Goal: Task Accomplishment & Management: Use online tool/utility

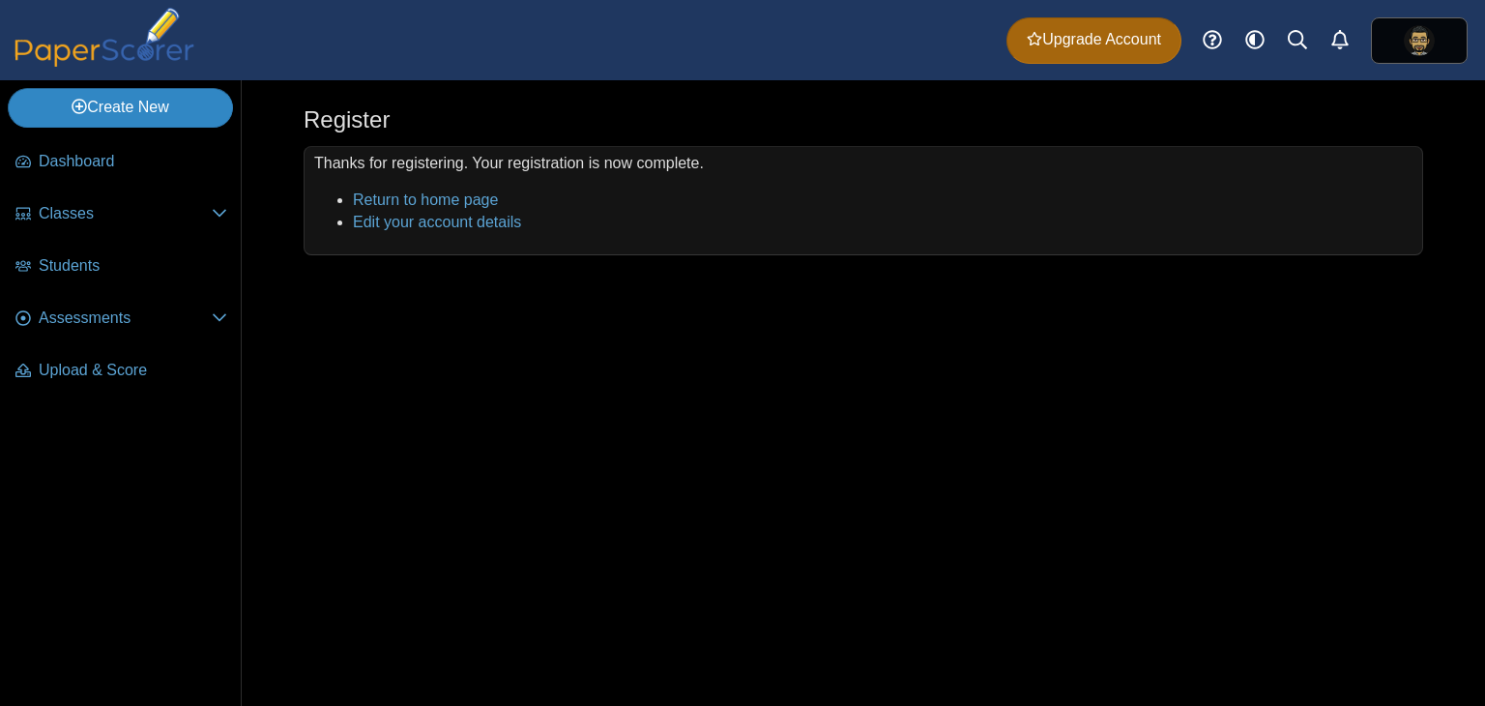
click at [148, 107] on link "Create New" at bounding box center [120, 107] width 225 height 39
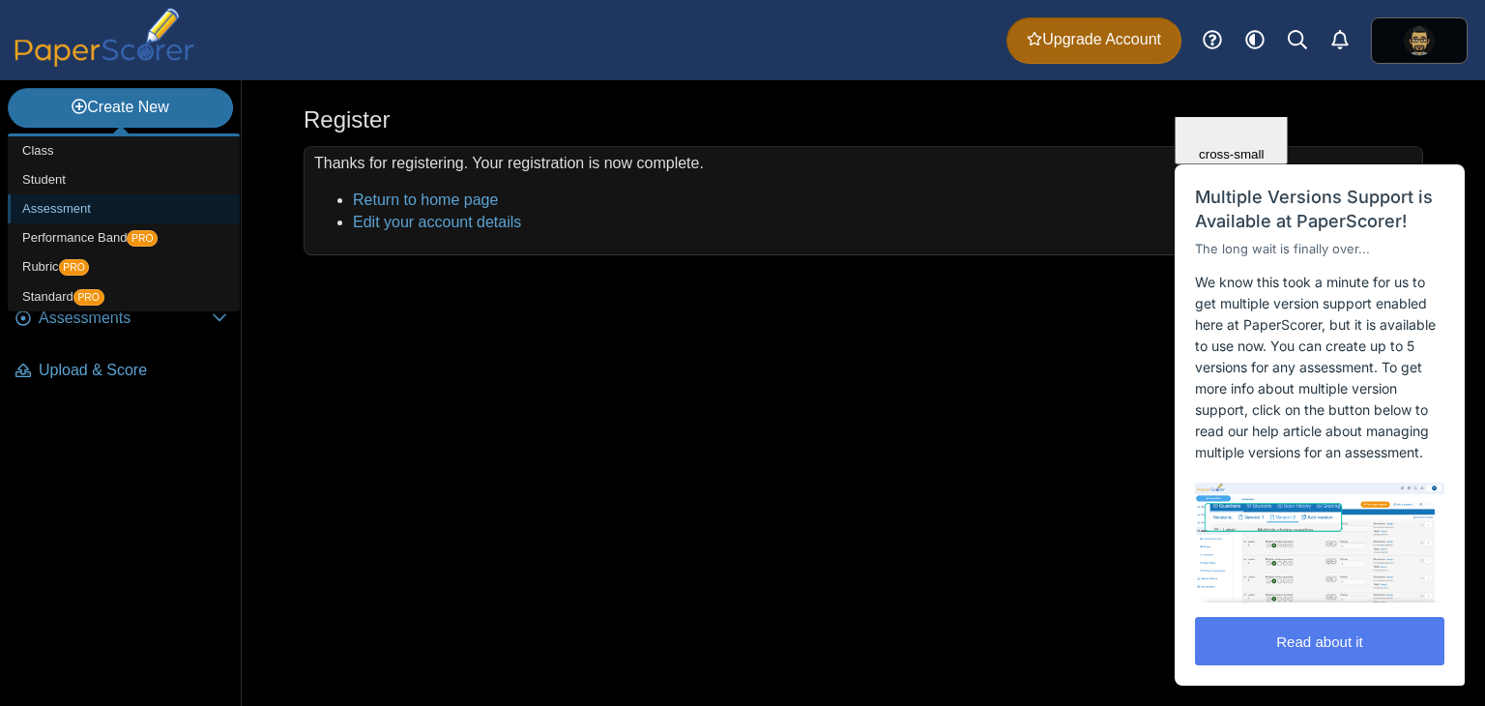
click at [61, 206] on link "Assessment" at bounding box center [124, 208] width 232 height 29
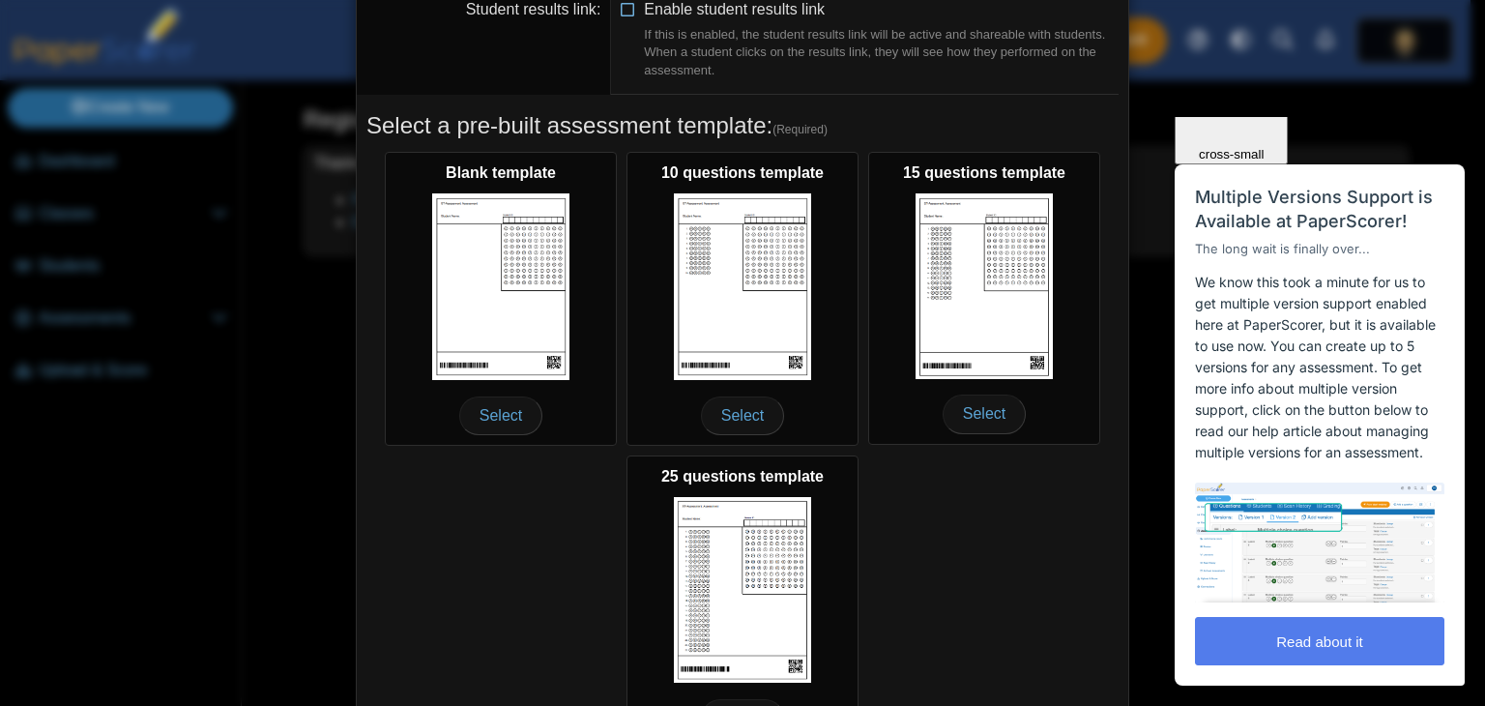
scroll to position [354, 0]
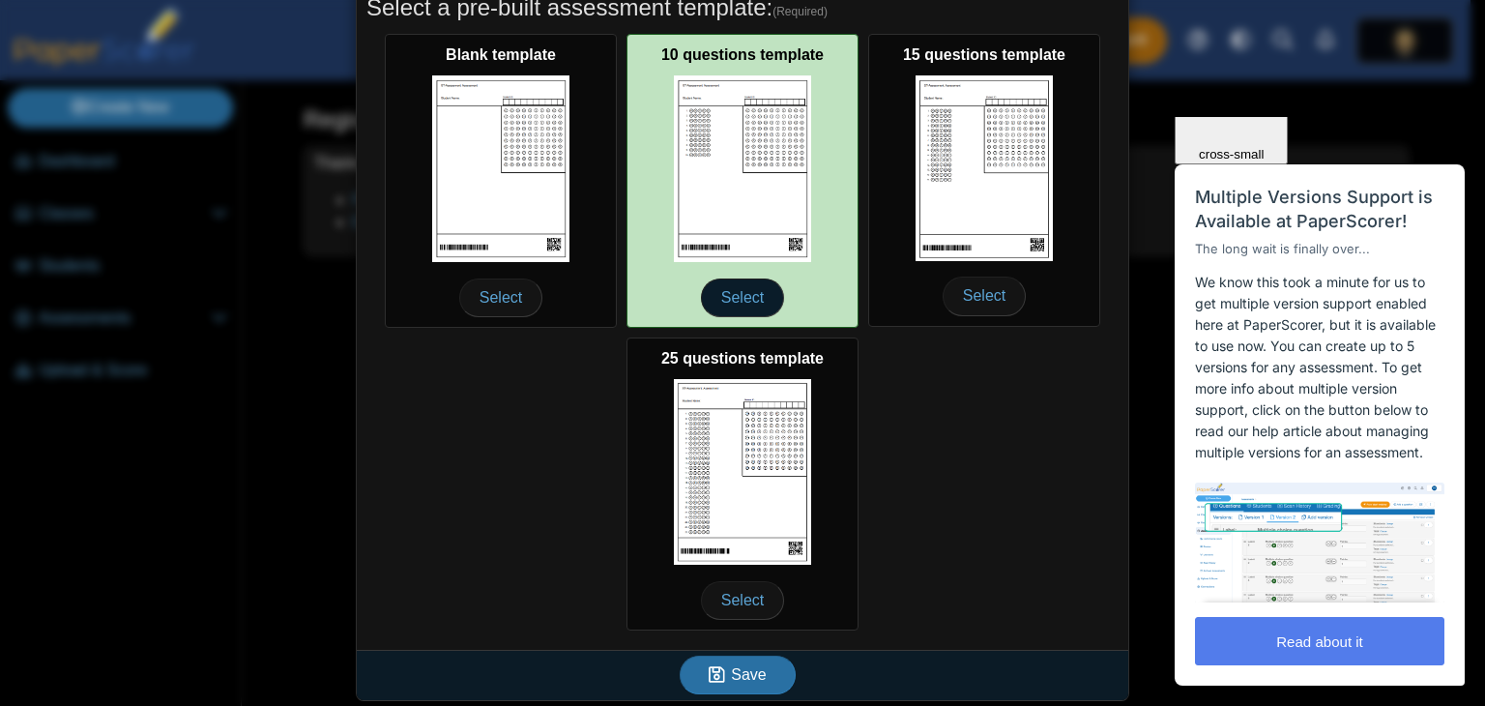
click at [729, 295] on span "Select" at bounding box center [742, 297] width 83 height 39
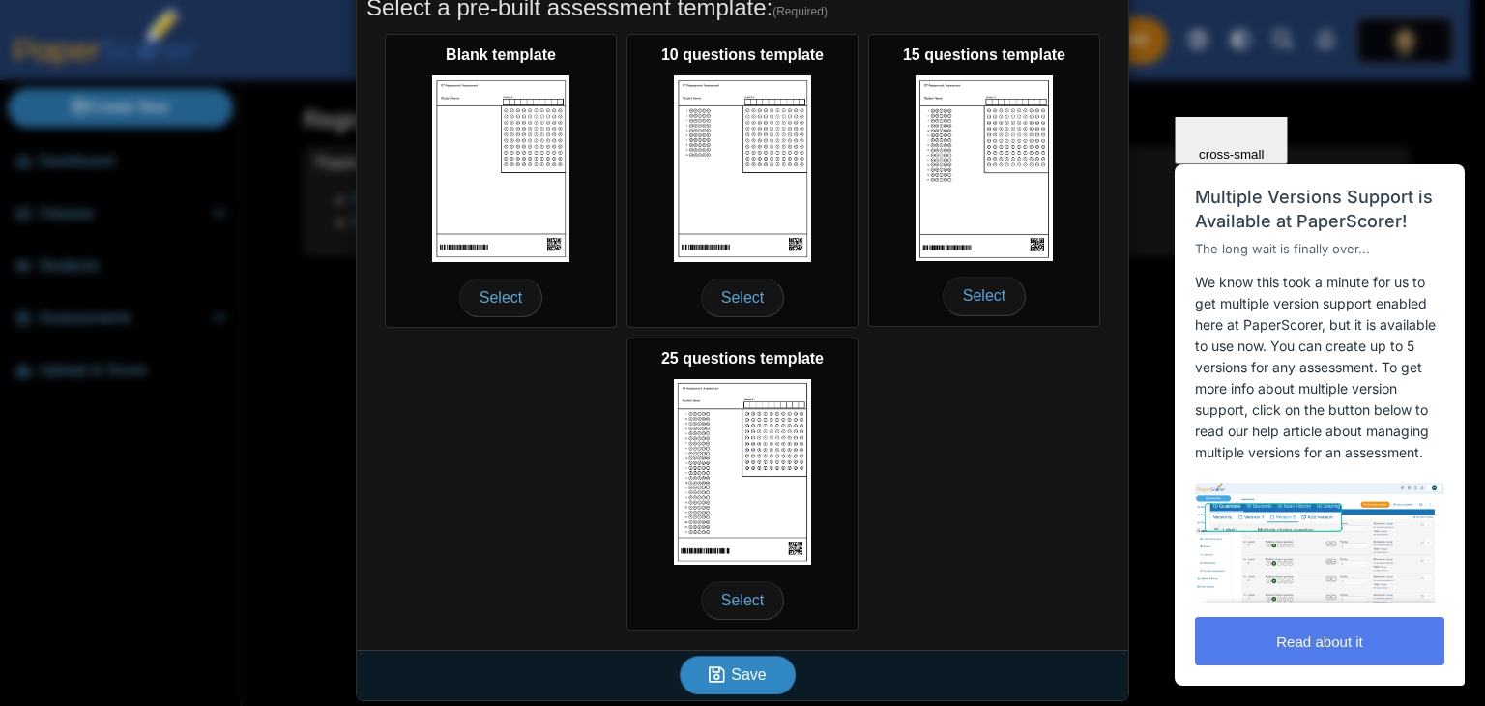
click at [754, 674] on span "Save" at bounding box center [748, 674] width 35 height 16
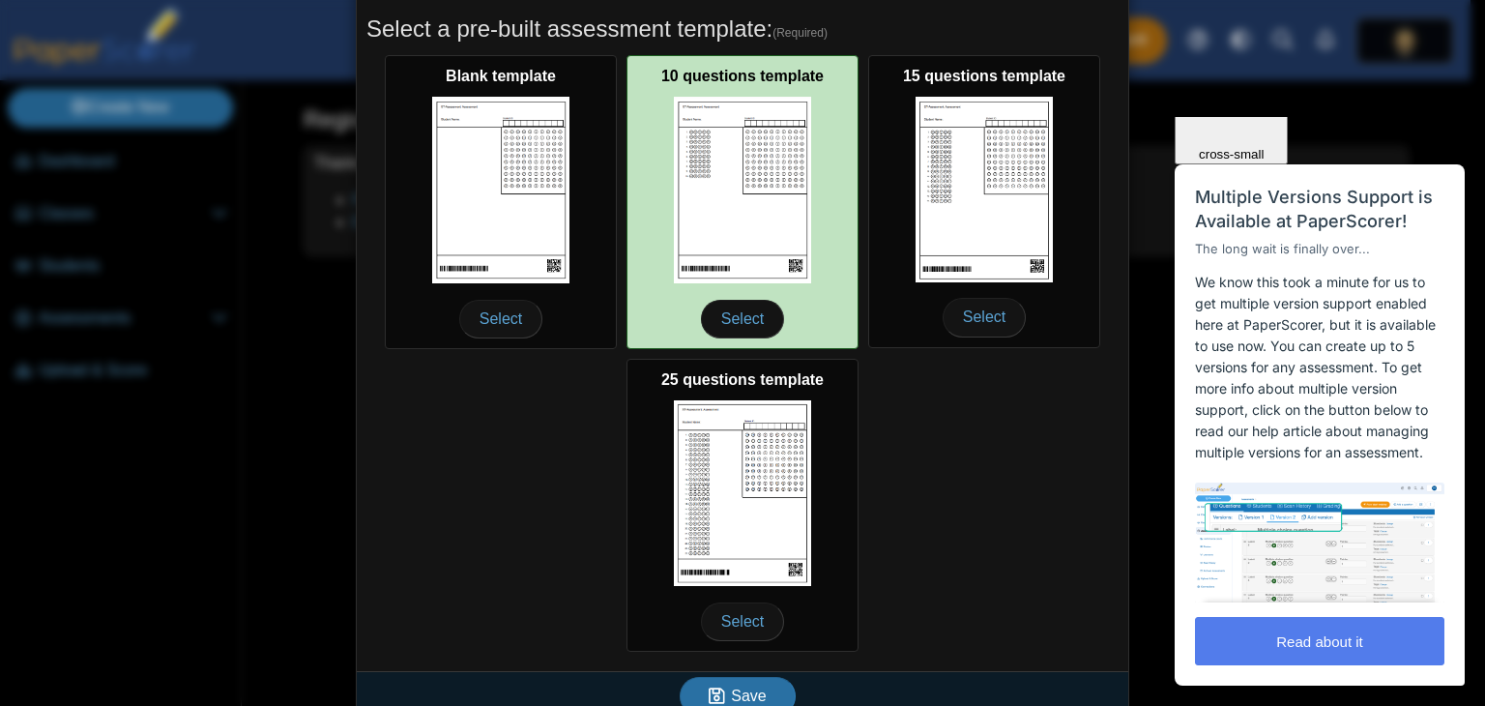
scroll to position [346, 0]
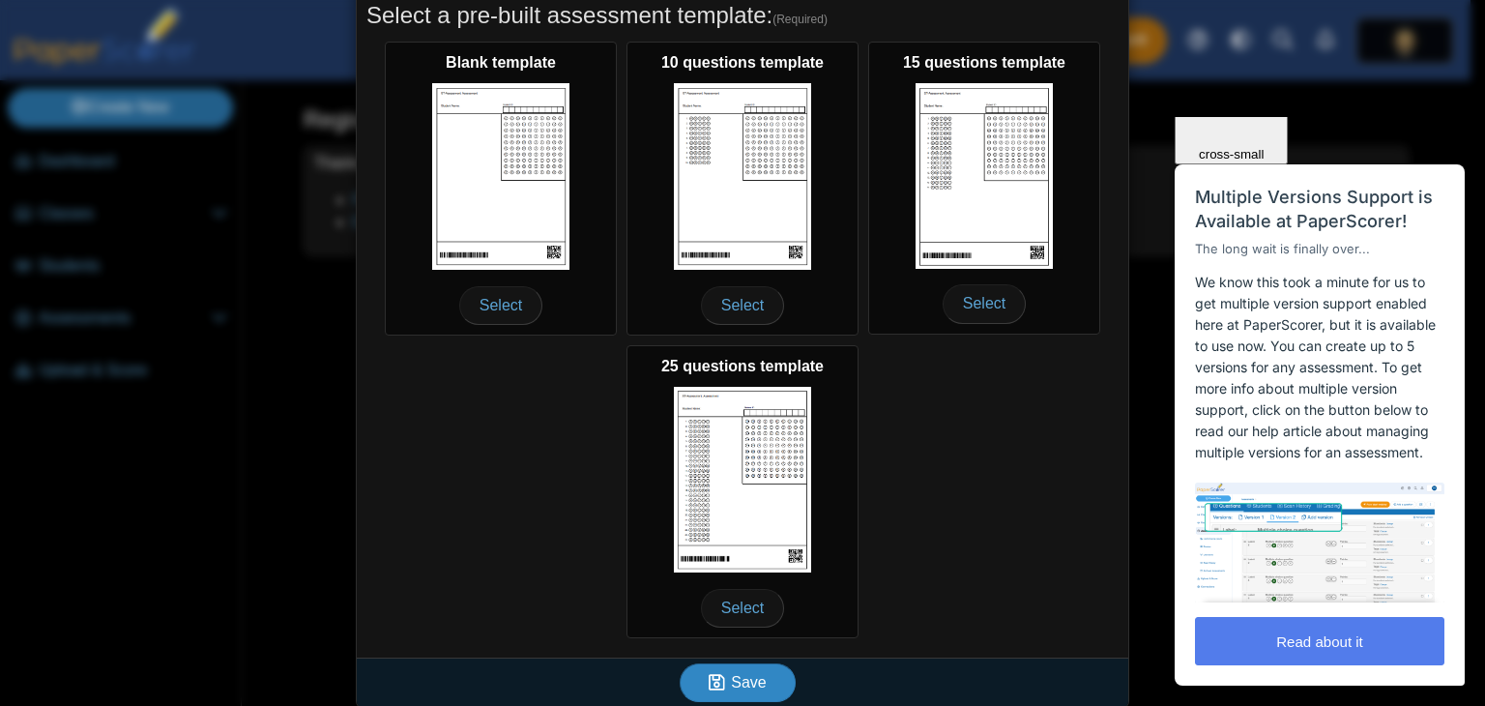
type input "**********"
click at [751, 674] on span "Save" at bounding box center [748, 682] width 35 height 16
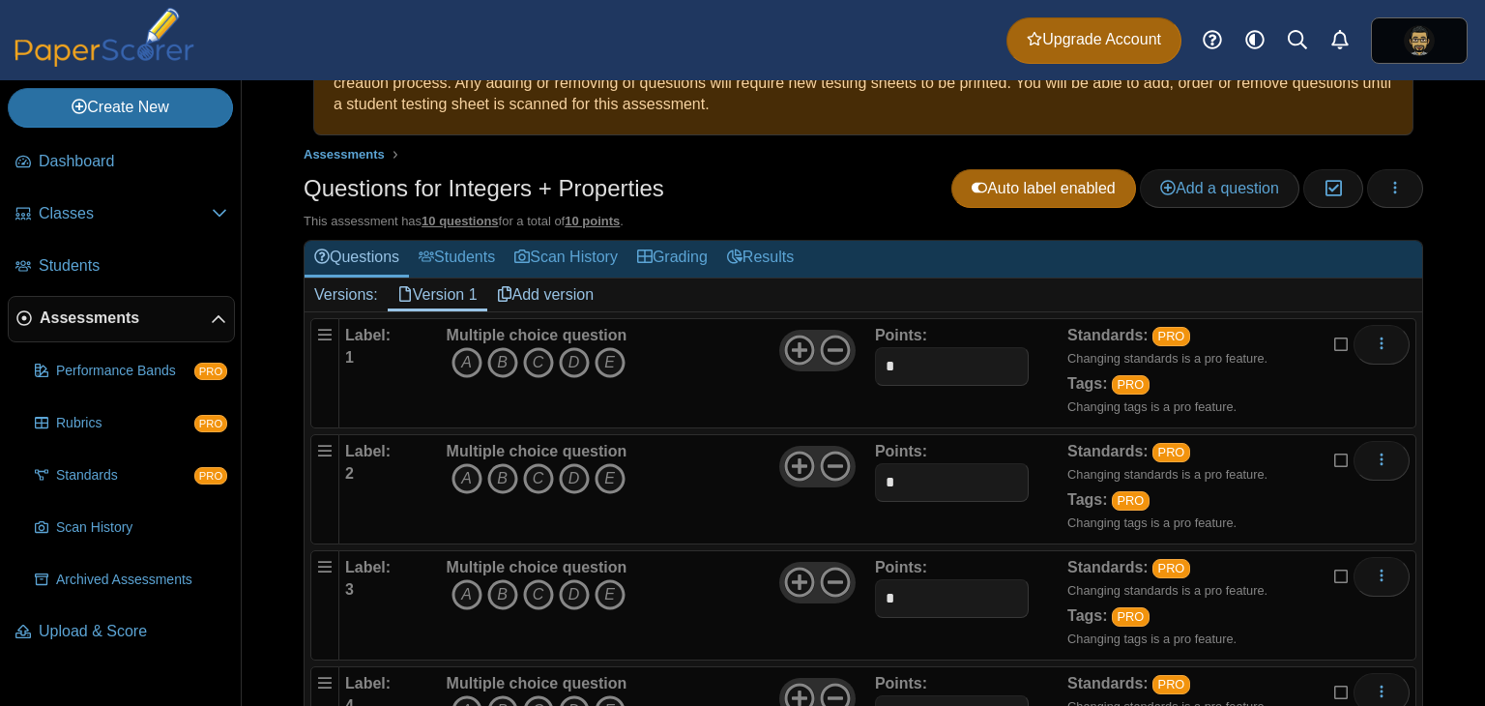
scroll to position [85, 0]
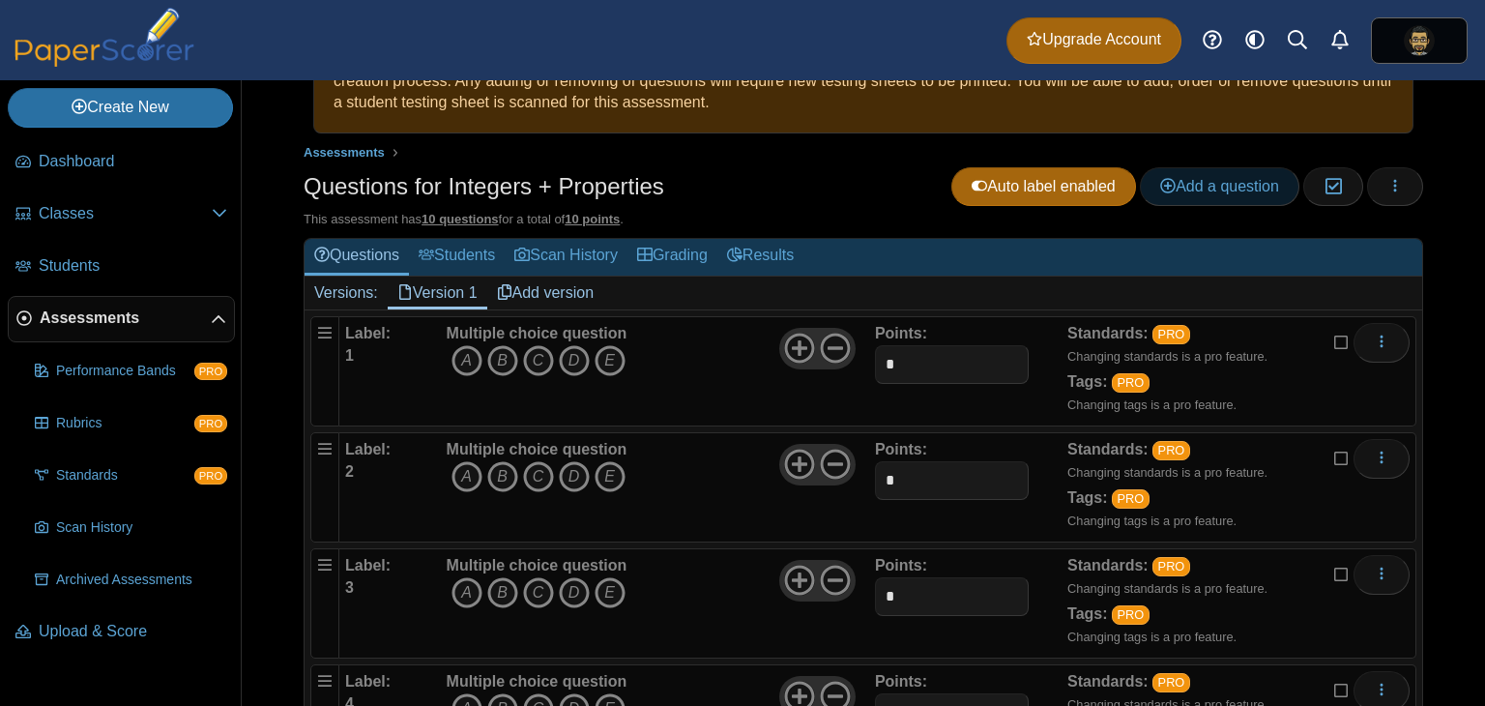
click at [1180, 178] on span "Add a question" at bounding box center [1219, 186] width 119 height 16
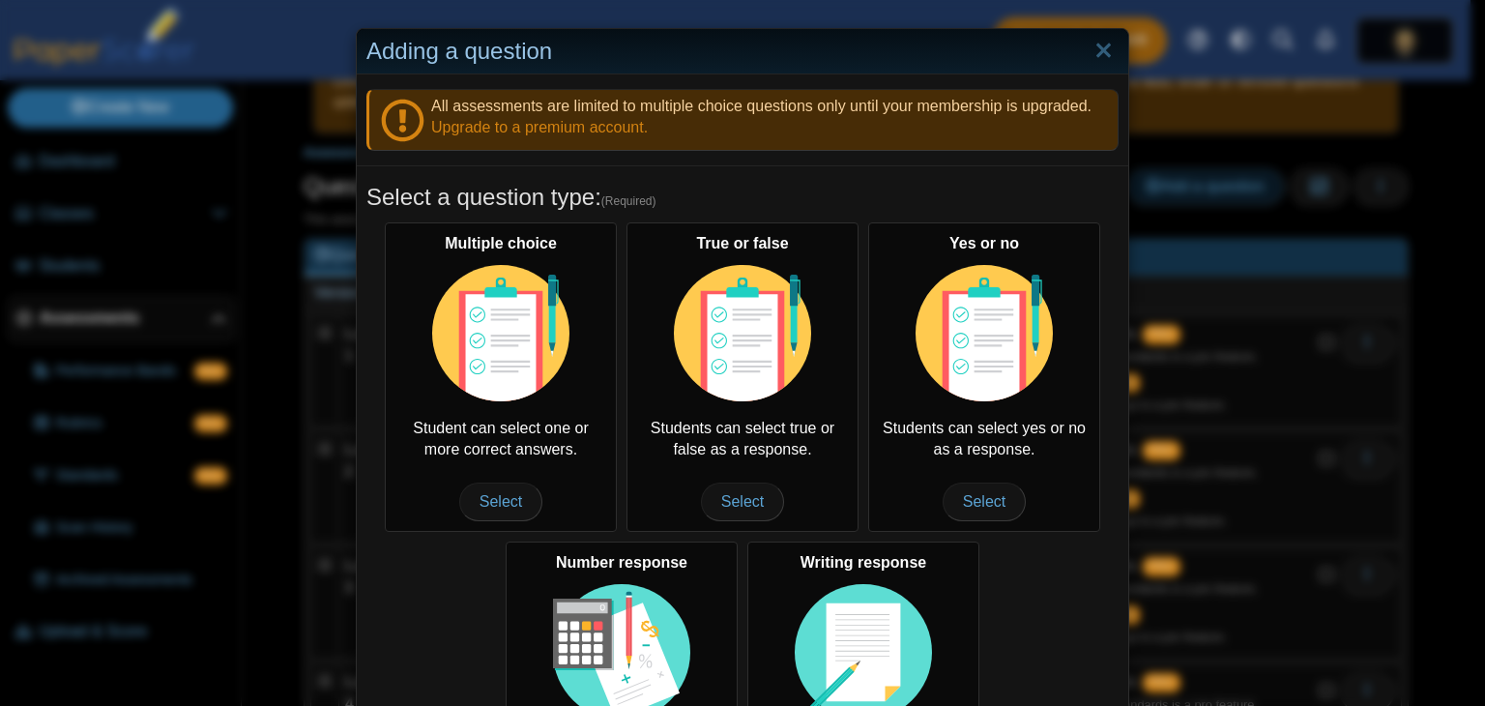
scroll to position [0, 0]
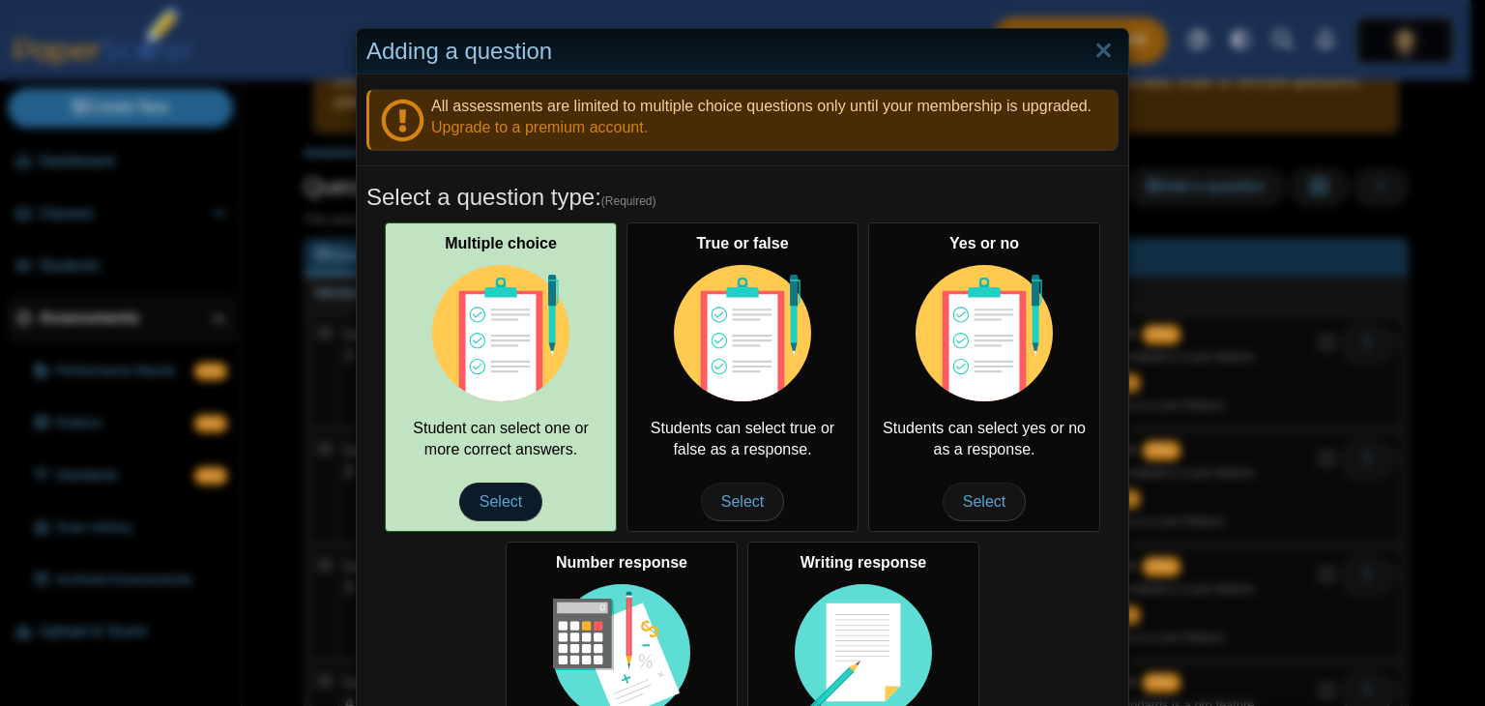
click at [505, 508] on span "Select" at bounding box center [500, 501] width 83 height 39
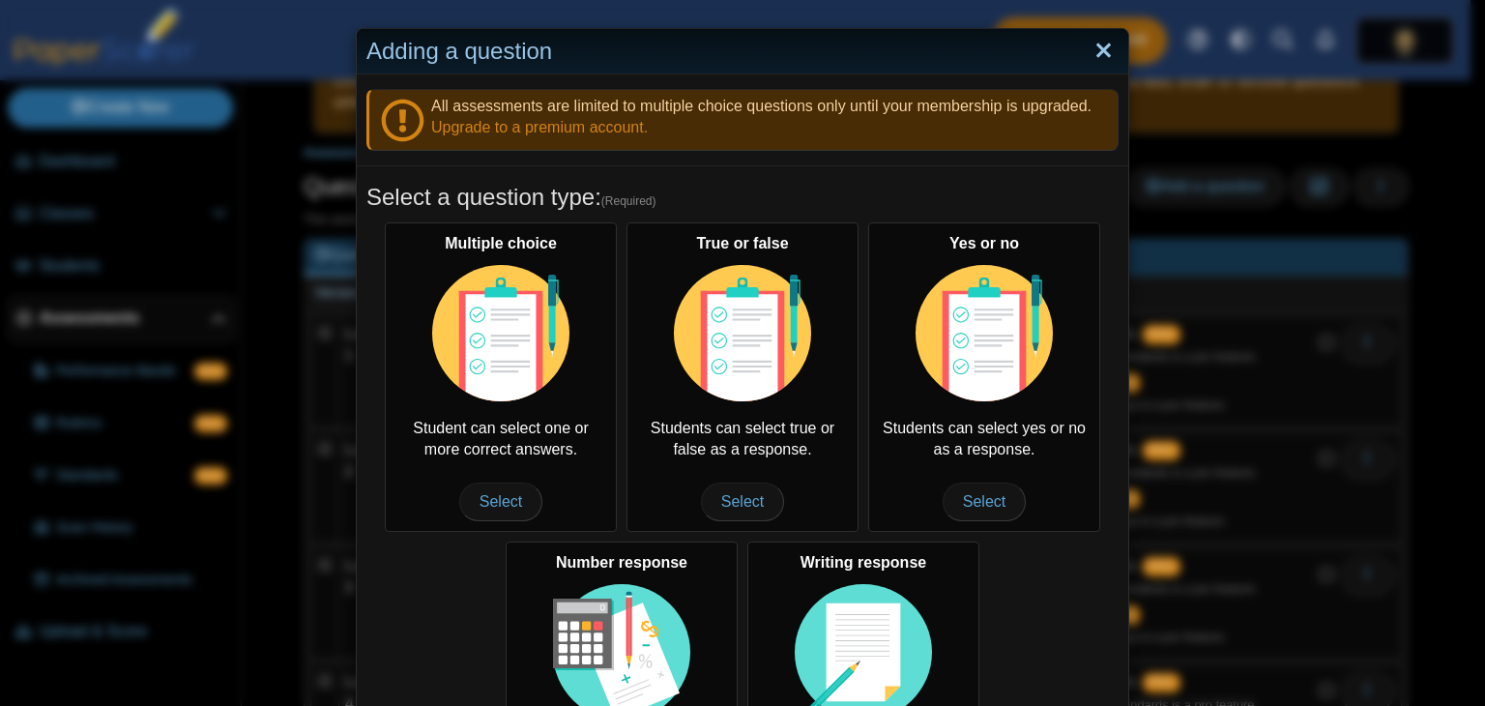
click at [1104, 44] on link "Close" at bounding box center [1104, 51] width 30 height 33
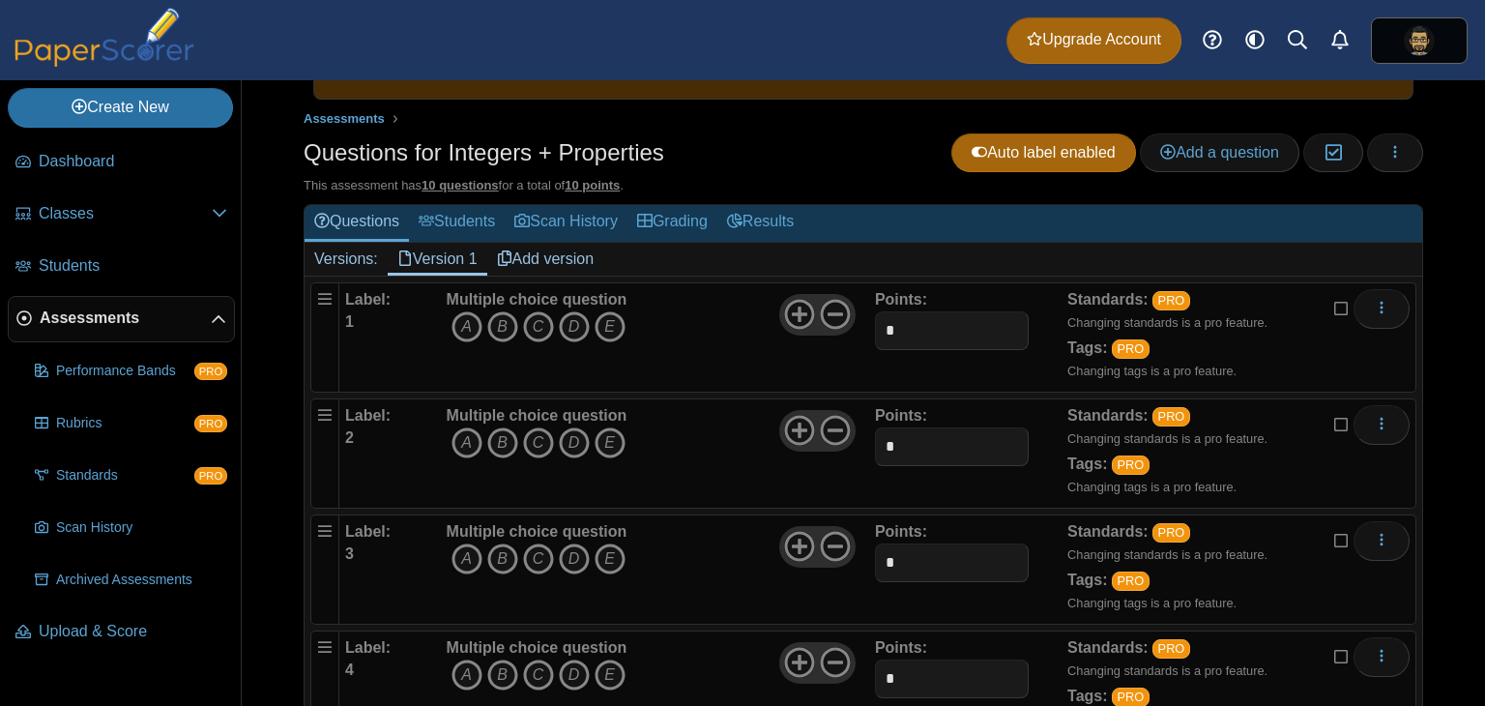
scroll to position [120, 0]
click at [743, 344] on div "Multiple choice question A B C D E" at bounding box center [658, 336] width 433 height 97
click at [373, 308] on div "Label: 1" at bounding box center [393, 336] width 97 height 97
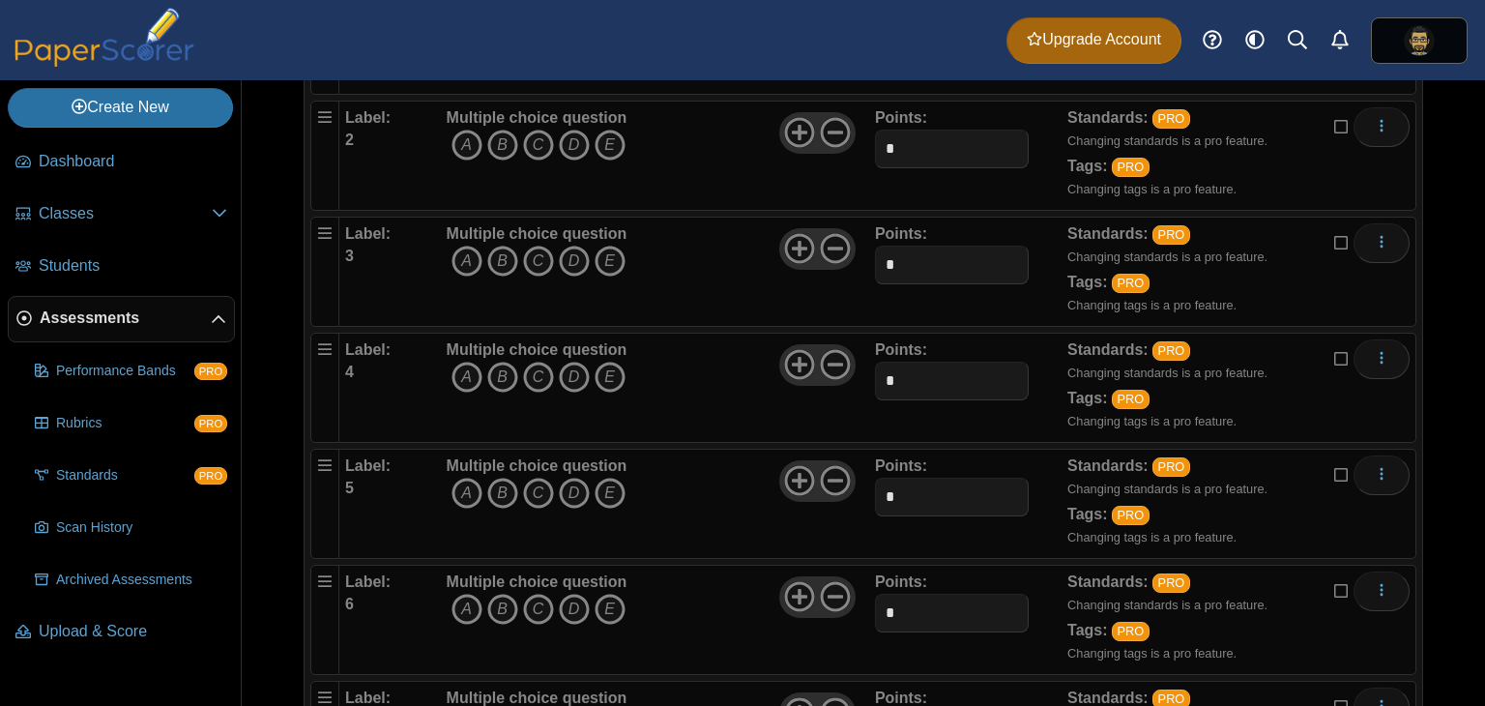
scroll to position [887, 0]
